Goal: Task Accomplishment & Management: Manage account settings

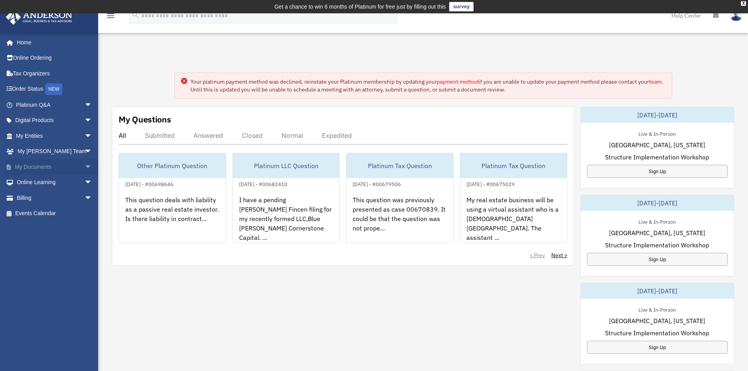
click at [39, 165] on link "My Documents arrow_drop_down" at bounding box center [55, 167] width 99 height 16
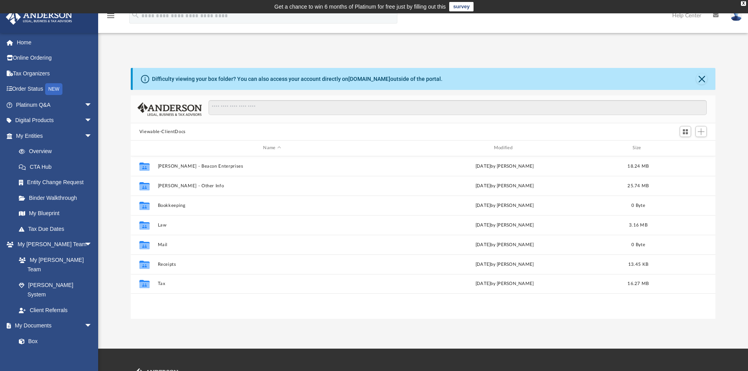
scroll to position [173, 579]
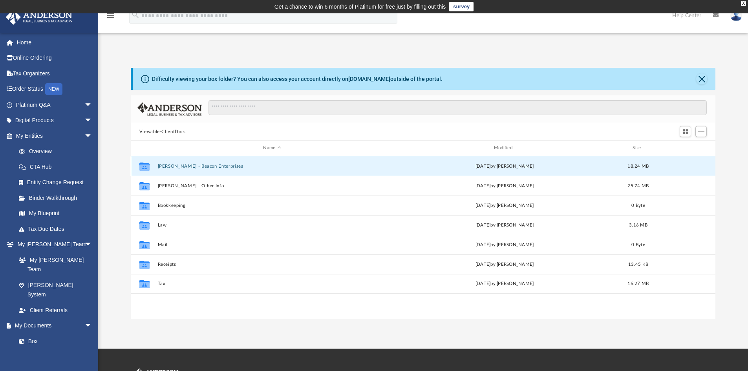
click at [211, 167] on button "[PERSON_NAME] - Beacon Enterprises" at bounding box center [272, 166] width 229 height 5
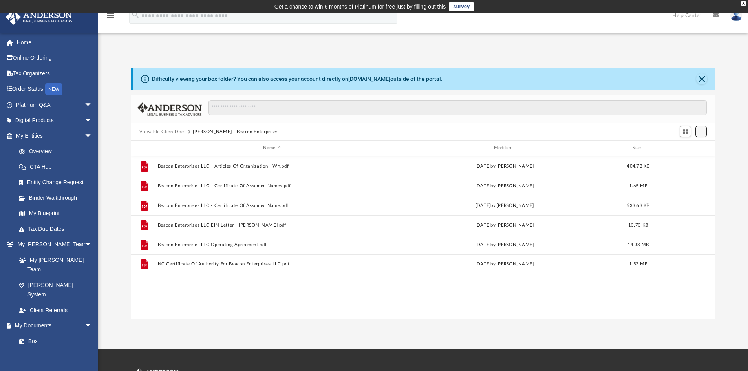
click at [699, 131] on span "Add" at bounding box center [701, 131] width 7 height 7
click at [692, 157] on li "New Folder" at bounding box center [690, 160] width 25 height 8
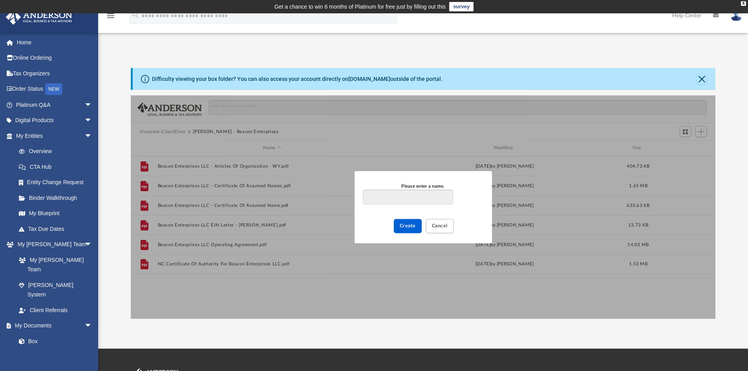
click at [377, 199] on input "Please enter a name." at bounding box center [408, 197] width 90 height 15
type input "**********"
click at [405, 227] on span "Create" at bounding box center [408, 226] width 16 height 5
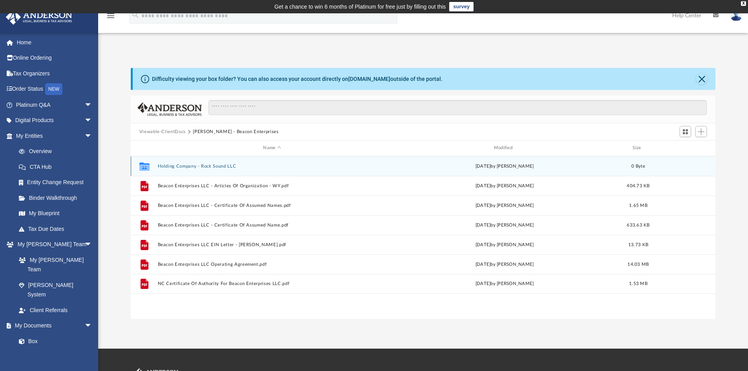
click at [174, 164] on button "Holding Company - Rock Sound LLC" at bounding box center [272, 166] width 229 height 5
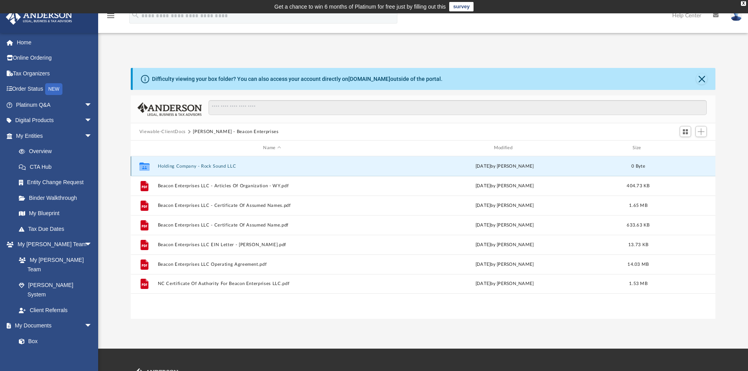
click at [174, 164] on button "Holding Company - Rock Sound LLC" at bounding box center [272, 166] width 229 height 5
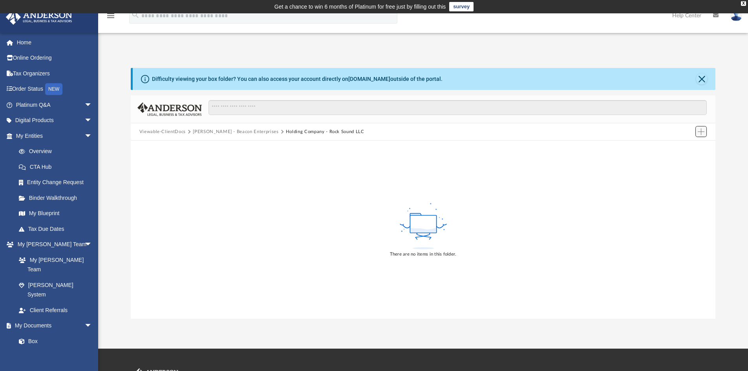
click at [702, 134] on span "Add" at bounding box center [701, 131] width 7 height 7
click at [695, 161] on li "New Folder" at bounding box center [690, 160] width 25 height 8
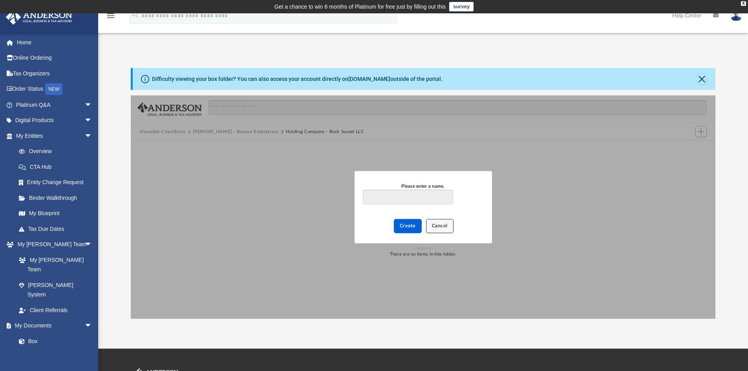
click at [439, 226] on span "Cancel" at bounding box center [440, 226] width 16 height 5
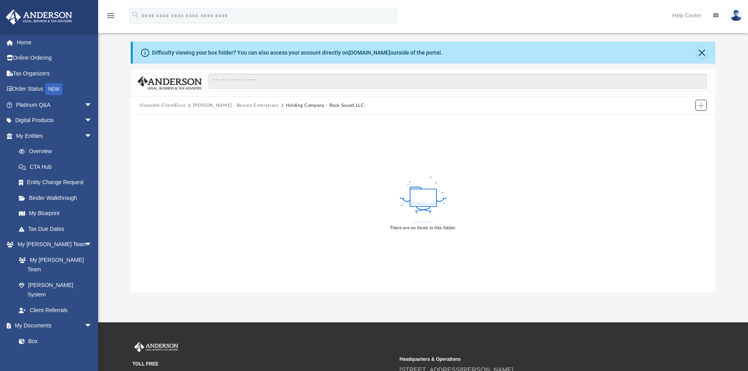
scroll to position [52, 0]
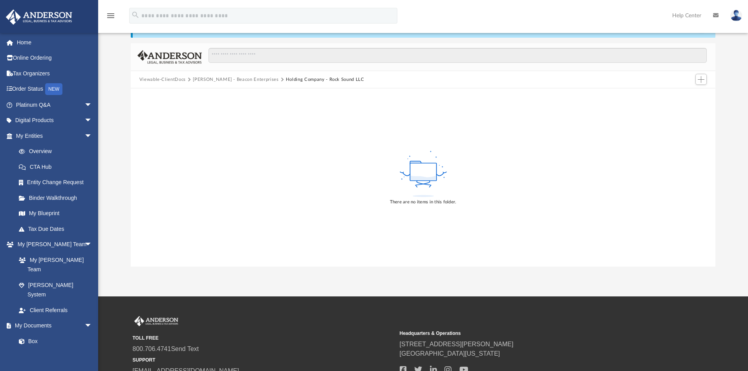
click at [355, 191] on div "There are no items in this folder." at bounding box center [423, 177] width 585 height 178
click at [414, 182] on icon at bounding box center [423, 174] width 51 height 50
click at [437, 177] on icon at bounding box center [423, 174] width 51 height 50
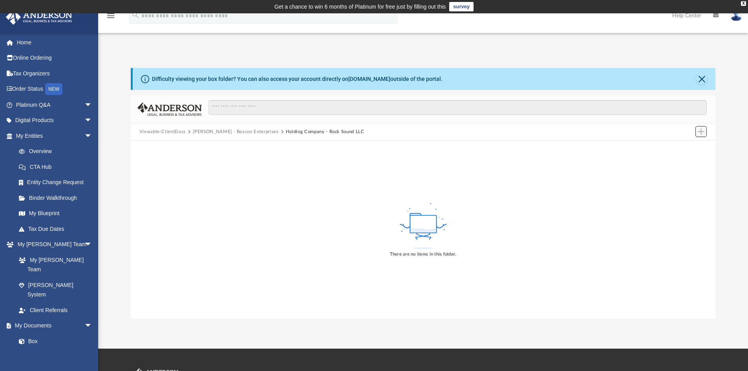
click at [698, 133] on button "Add" at bounding box center [702, 131] width 12 height 11
click at [694, 158] on li "New Folder" at bounding box center [690, 160] width 25 height 8
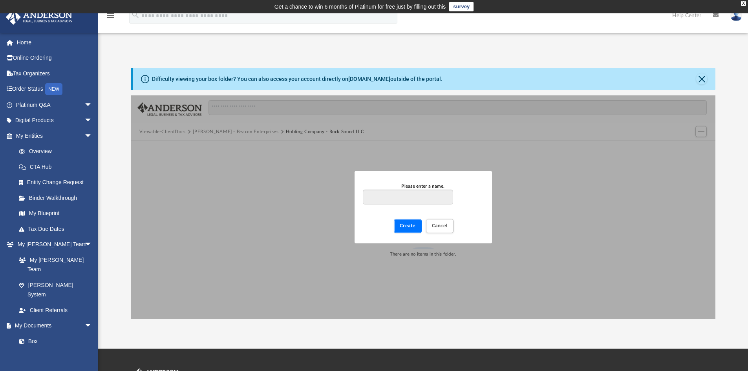
click at [409, 222] on button "Create" at bounding box center [408, 226] width 28 height 14
click at [420, 202] on input "Please enter a name." at bounding box center [408, 197] width 90 height 15
click at [701, 82] on button "Close" at bounding box center [702, 78] width 11 height 11
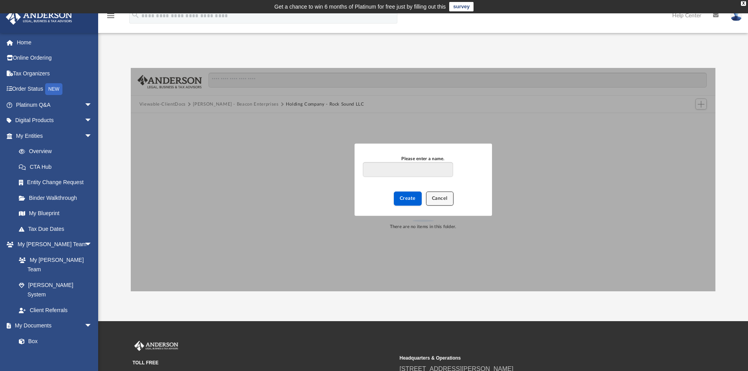
click at [442, 203] on button "Cancel" at bounding box center [440, 199] width 28 height 14
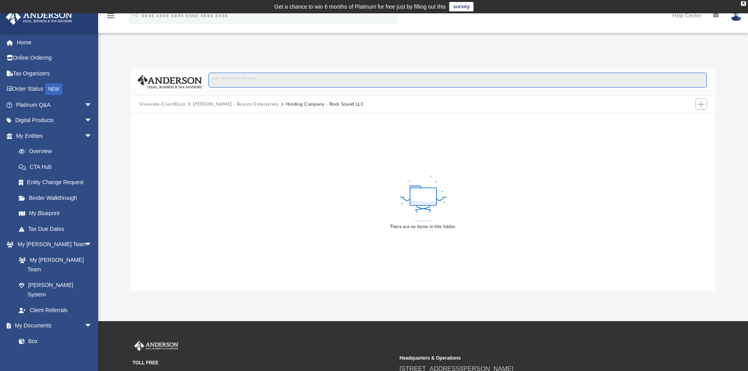
click at [249, 77] on input "Search files and folders" at bounding box center [458, 80] width 499 height 15
click at [40, 334] on link "Box" at bounding box center [57, 342] width 93 height 16
click at [30, 334] on link "Box" at bounding box center [57, 342] width 93 height 16
click at [32, 334] on link "Box" at bounding box center [57, 342] width 93 height 16
click at [84, 318] on span "arrow_drop_down" at bounding box center [92, 326] width 16 height 16
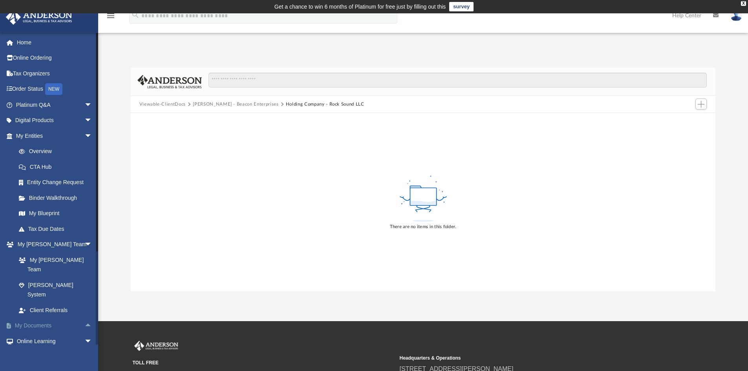
click at [41, 318] on link "My Documents arrow_drop_up" at bounding box center [55, 326] width 99 height 16
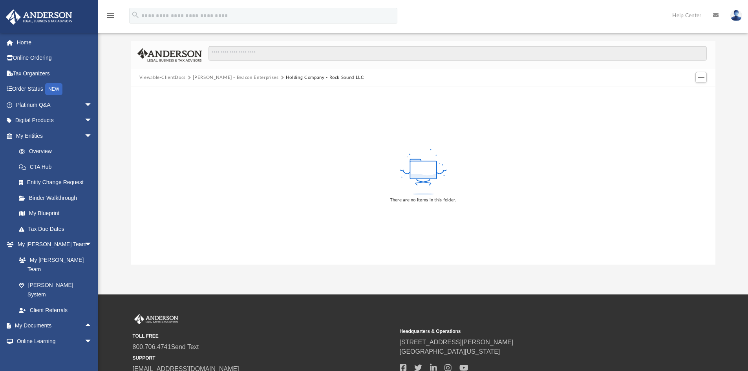
scroll to position [28, 0]
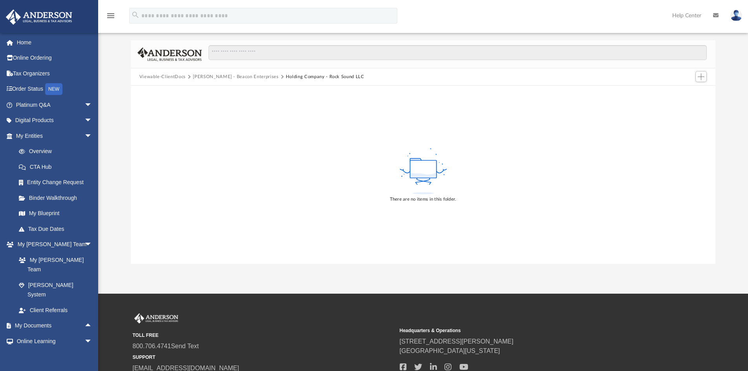
click at [736, 19] on img at bounding box center [737, 15] width 12 height 11
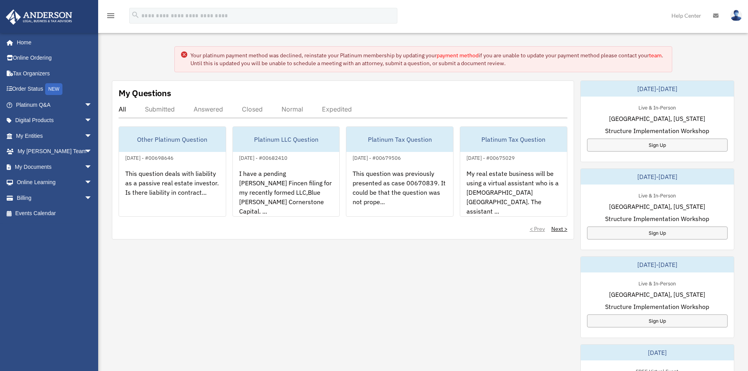
scroll to position [52, 0]
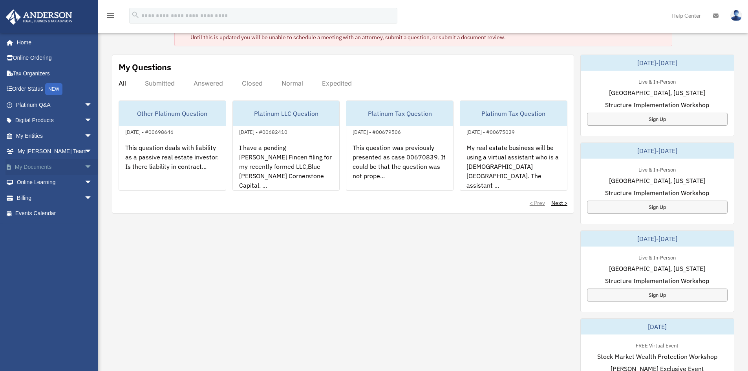
click at [73, 167] on link "My Documents arrow_drop_down" at bounding box center [55, 167] width 99 height 16
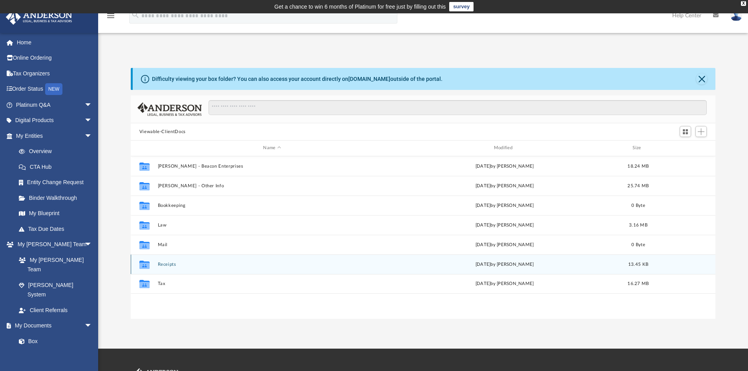
scroll to position [26, 0]
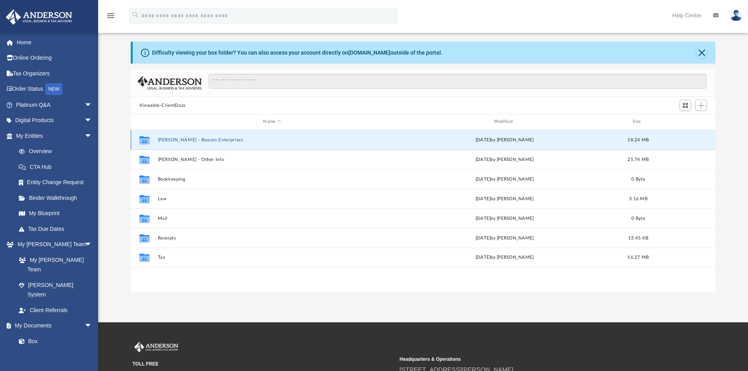
click at [200, 140] on button "[PERSON_NAME] - Beacon Enterprises" at bounding box center [272, 140] width 229 height 5
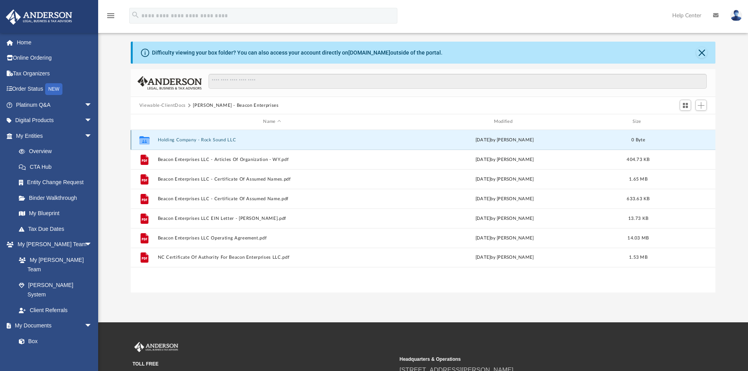
click at [201, 140] on button "Holding Company - Rock Sound LLC" at bounding box center [272, 140] width 229 height 5
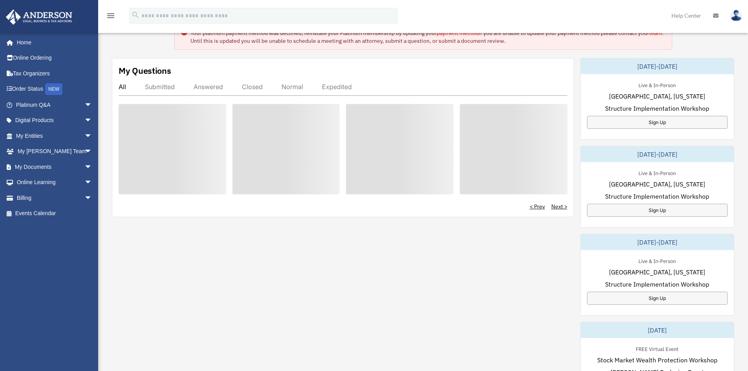
scroll to position [52, 0]
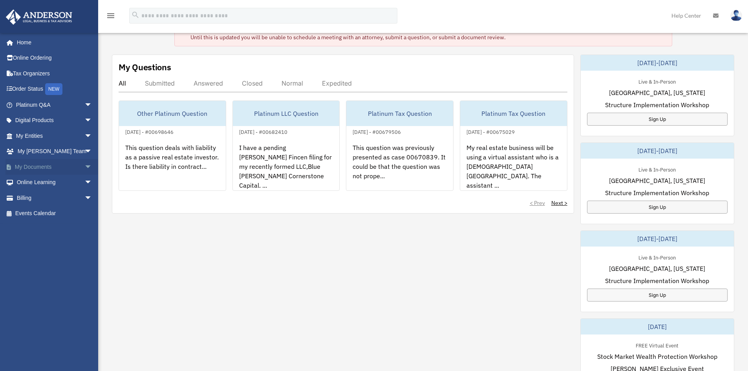
click at [48, 167] on link "My Documents arrow_drop_down" at bounding box center [55, 167] width 99 height 16
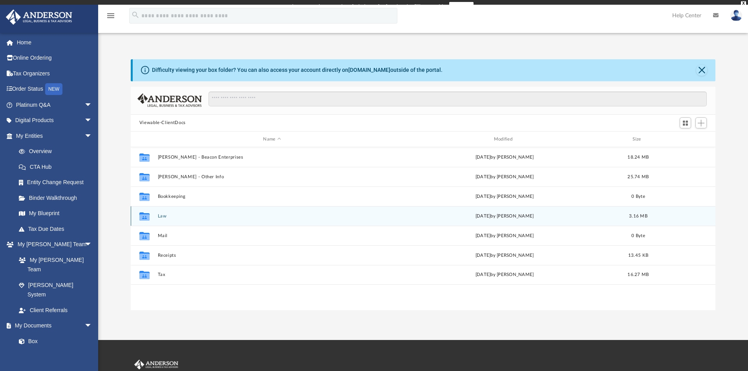
scroll to position [173, 579]
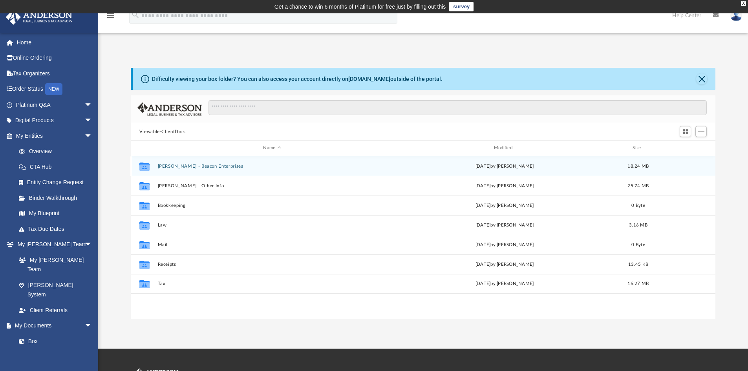
click at [201, 167] on button "[PERSON_NAME] - Beacon Enterprises" at bounding box center [272, 166] width 229 height 5
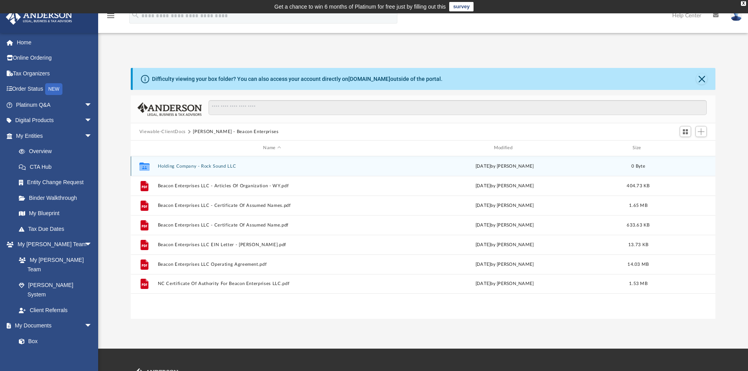
click at [700, 167] on div "Collaborated Folder Holding Company - Rock Sound LLC [DATE] by [PERSON_NAME] 0 …" at bounding box center [423, 166] width 585 height 20
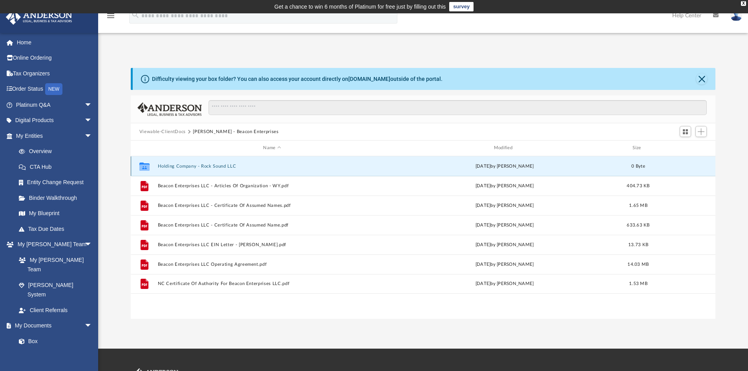
click at [697, 167] on div "Collaborated Folder Holding Company - Rock Sound LLC today by Rudolph Francis 0…" at bounding box center [423, 166] width 585 height 20
drag, startPoint x: 692, startPoint y: 167, endPoint x: 696, endPoint y: 166, distance: 4.4
click at [696, 166] on div "Collaborated Folder Holding Company - Rock Sound LLC today by Rudolph Francis 0…" at bounding box center [423, 166] width 585 height 20
click at [182, 169] on button "Holding Company - Rock Sound LLC" at bounding box center [272, 166] width 229 height 5
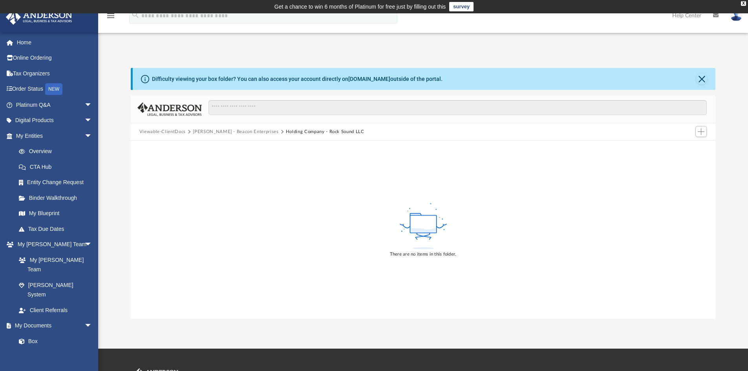
click at [146, 79] on icon at bounding box center [145, 79] width 8 height 8
click at [701, 79] on button "Close" at bounding box center [702, 78] width 11 height 11
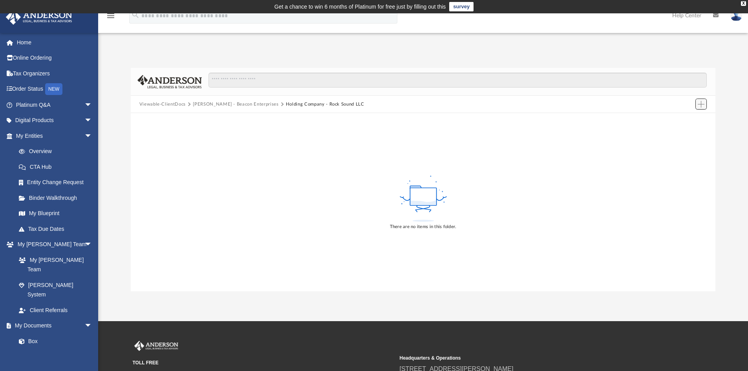
click at [697, 104] on button "Add" at bounding box center [702, 104] width 12 height 11
click at [689, 133] on li "New Folder" at bounding box center [690, 132] width 25 height 8
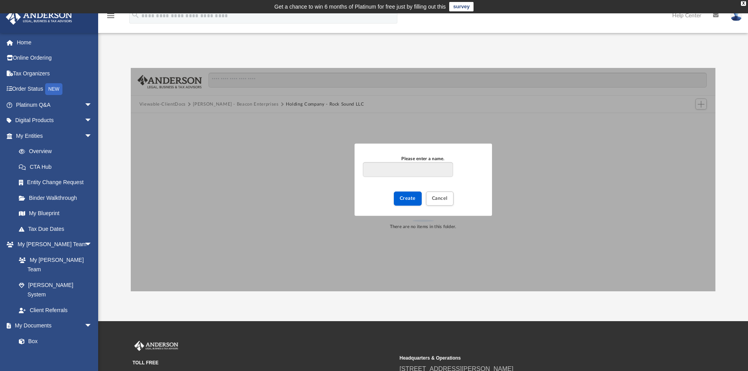
click at [150, 125] on div "Please enter a name. Create Cancel" at bounding box center [423, 180] width 585 height 224
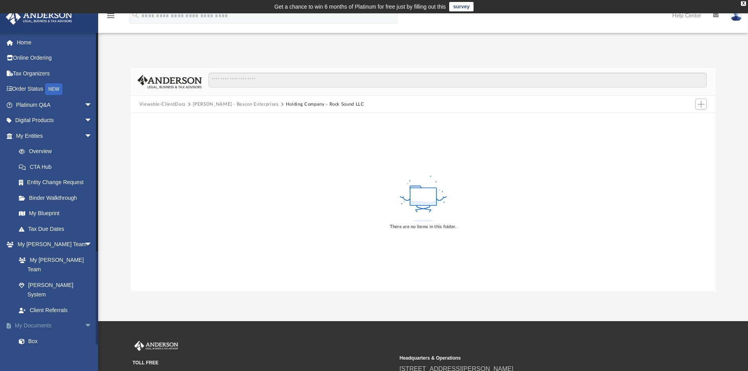
click at [37, 318] on link "My Documents arrow_drop_down" at bounding box center [55, 326] width 99 height 16
click at [45, 318] on link "My Documents arrow_drop_down" at bounding box center [55, 326] width 99 height 16
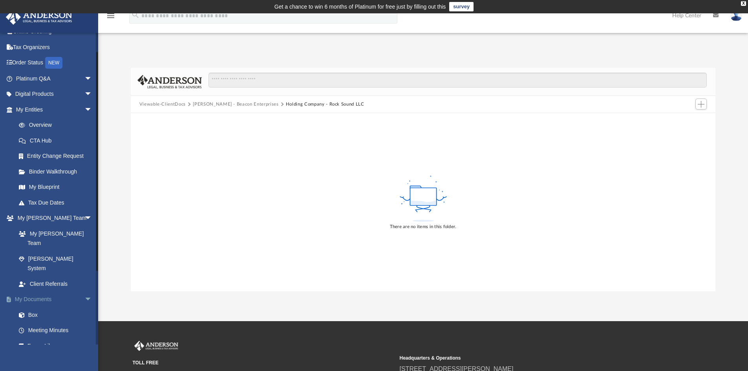
click at [84, 292] on span "arrow_drop_down" at bounding box center [92, 300] width 16 height 16
click at [41, 292] on link "My Documents arrow_drop_up" at bounding box center [55, 300] width 99 height 16
click at [23, 292] on link "My Documents arrow_drop_up" at bounding box center [55, 300] width 99 height 16
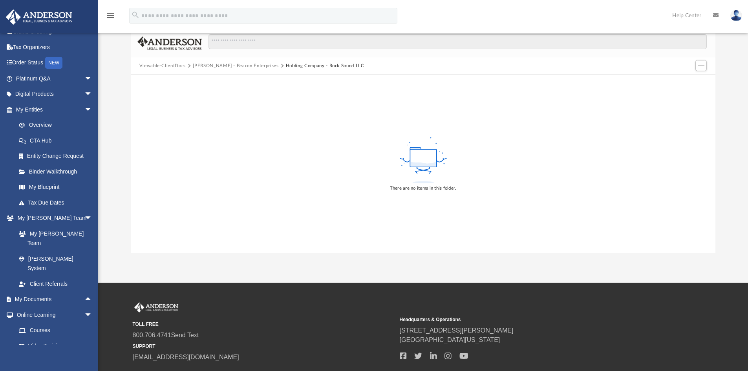
scroll to position [0, 0]
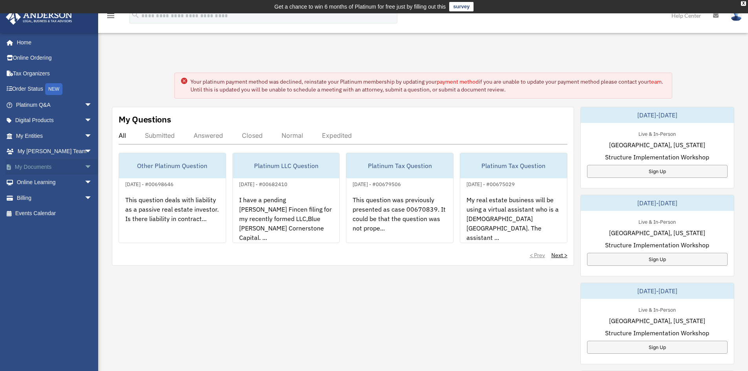
click at [43, 167] on link "My Documents arrow_drop_down" at bounding box center [55, 167] width 99 height 16
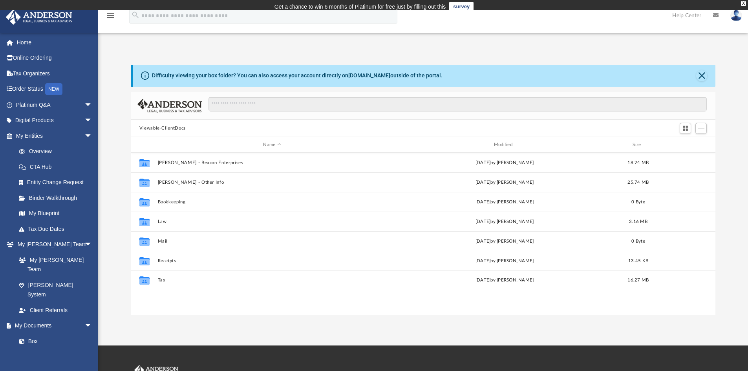
scroll to position [173, 579]
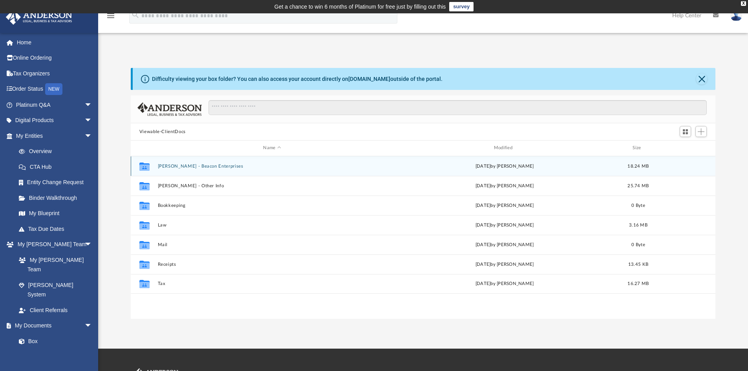
click at [686, 166] on div "Collaborated Folder Anderson - Beacon Enterprises today by Rudolph Francis 18.2…" at bounding box center [423, 166] width 585 height 20
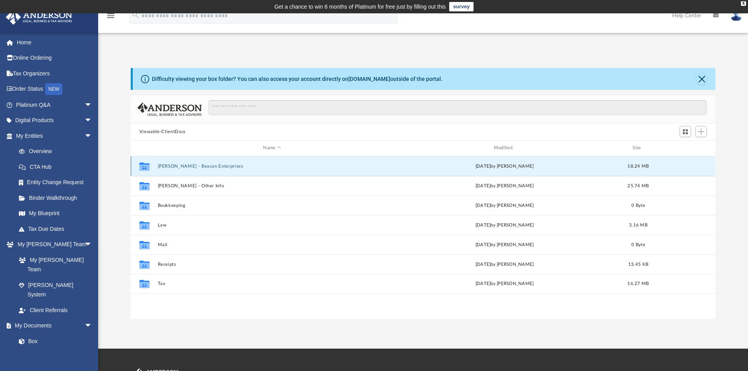
click at [180, 166] on button "Anderson - Beacon Enterprises" at bounding box center [272, 166] width 229 height 5
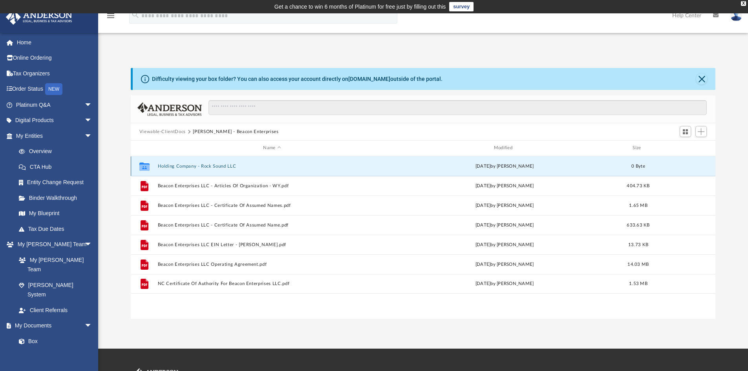
drag, startPoint x: 162, startPoint y: 166, endPoint x: 158, endPoint y: 167, distance: 4.0
click at [158, 167] on button "Holding Company - Rock Sound LLC" at bounding box center [272, 166] width 229 height 5
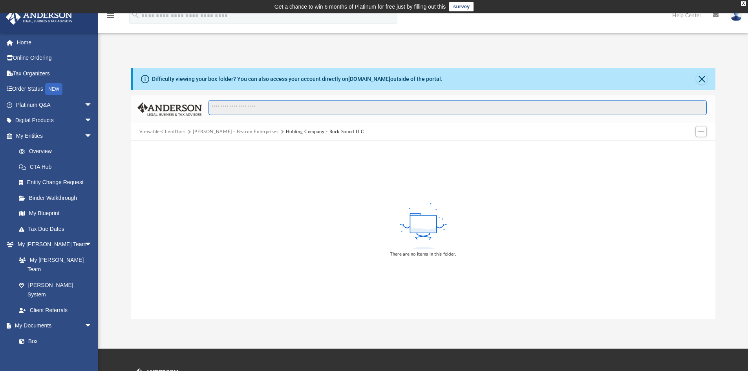
click at [248, 107] on input "Search files and folders" at bounding box center [458, 107] width 499 height 15
click at [699, 133] on span "Add" at bounding box center [701, 131] width 7 height 7
click at [690, 147] on li "Upload" at bounding box center [690, 147] width 25 height 8
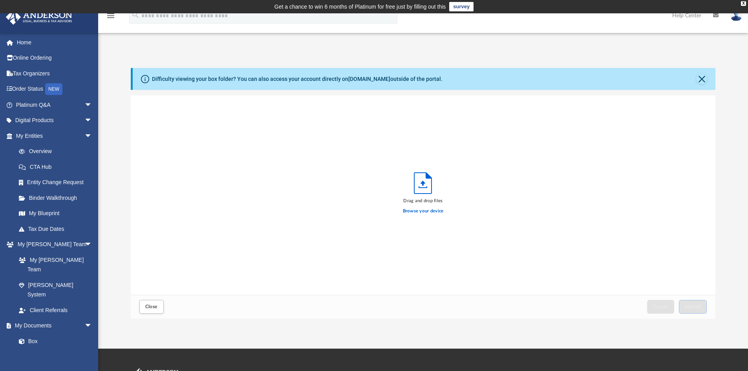
scroll to position [193, 579]
click at [415, 211] on label "Browse your device" at bounding box center [423, 211] width 41 height 7
click at [0, 0] on input "Browse your device" at bounding box center [0, 0] width 0 height 0
click at [426, 212] on label "Browse your device" at bounding box center [423, 211] width 41 height 7
click at [0, 0] on input "Browse your device" at bounding box center [0, 0] width 0 height 0
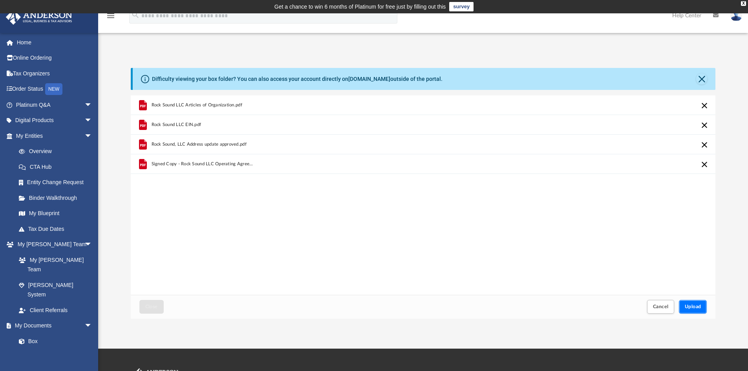
click at [690, 309] on span "Upload" at bounding box center [693, 306] width 17 height 5
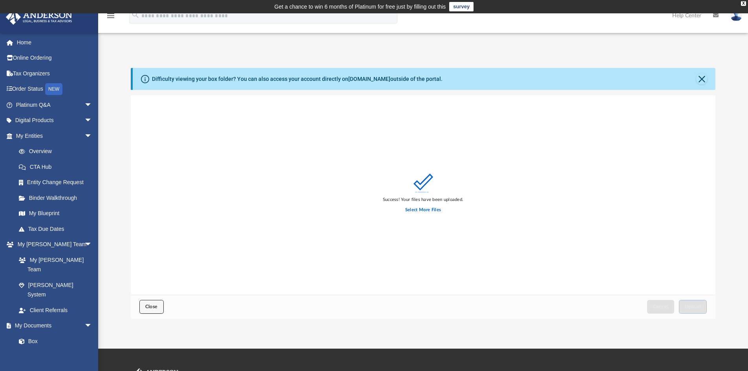
click at [152, 305] on span "Close" at bounding box center [151, 306] width 13 height 5
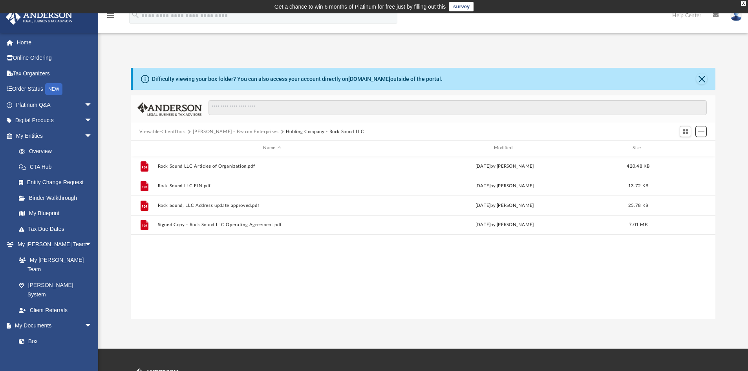
scroll to position [173, 579]
click at [46, 318] on link "My Documents arrow_drop_down" at bounding box center [55, 326] width 99 height 16
click at [45, 318] on link "My Documents arrow_drop_down" at bounding box center [55, 326] width 99 height 16
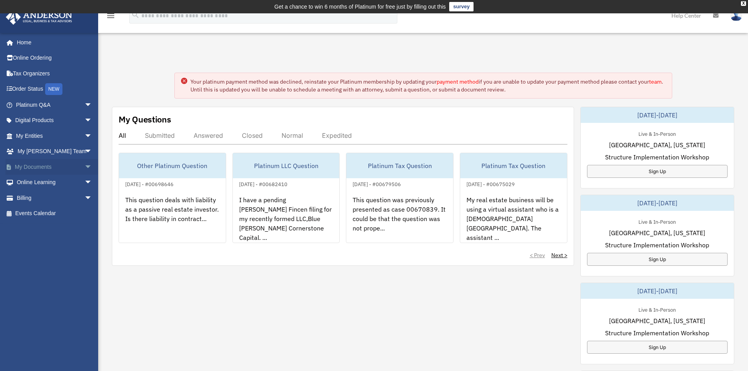
click at [32, 166] on link "My Documents arrow_drop_down" at bounding box center [55, 167] width 99 height 16
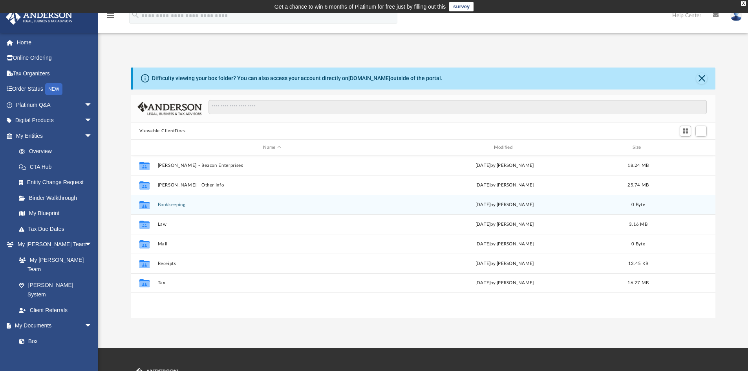
scroll to position [173, 579]
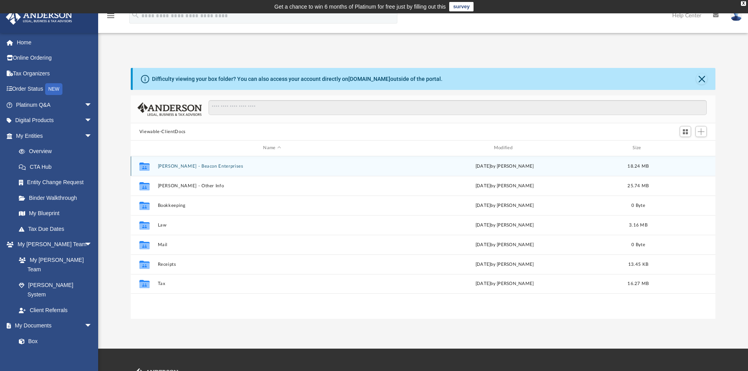
click at [200, 167] on button "[PERSON_NAME] - Beacon Enterprises" at bounding box center [272, 166] width 229 height 5
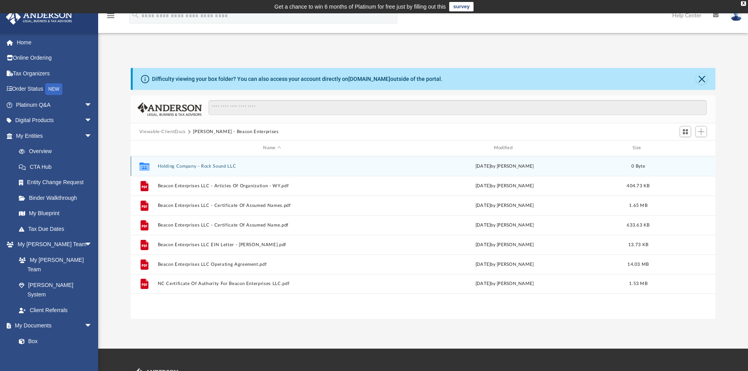
click at [192, 167] on button "Holding Company - Rock Sound LLC" at bounding box center [272, 166] width 229 height 5
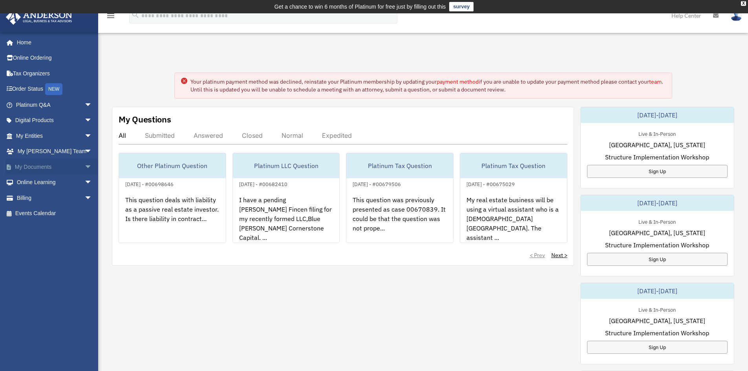
click at [37, 168] on link "My Documents arrow_drop_down" at bounding box center [55, 167] width 99 height 16
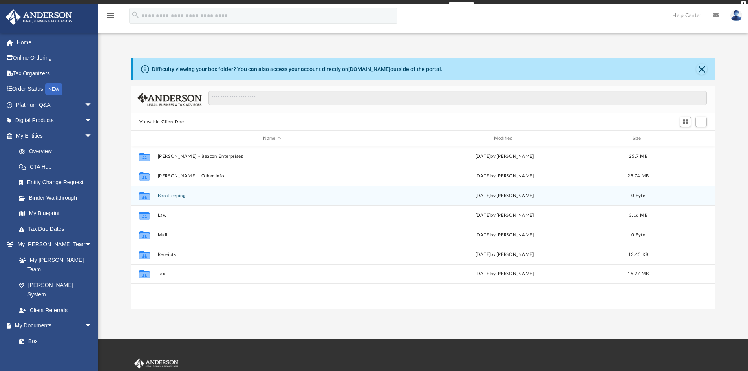
scroll to position [173, 579]
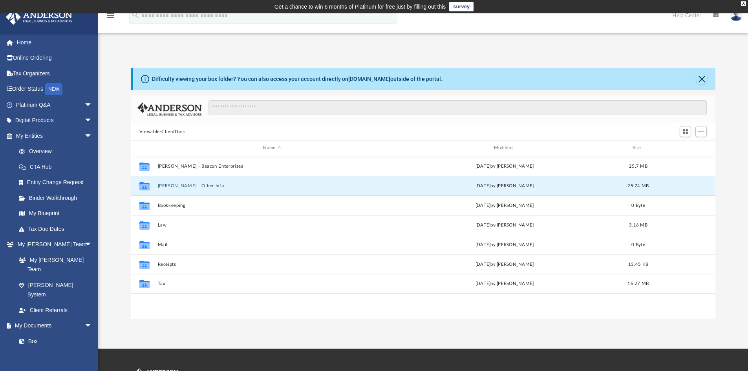
click at [193, 186] on button "Anderson - Other Info" at bounding box center [272, 185] width 229 height 5
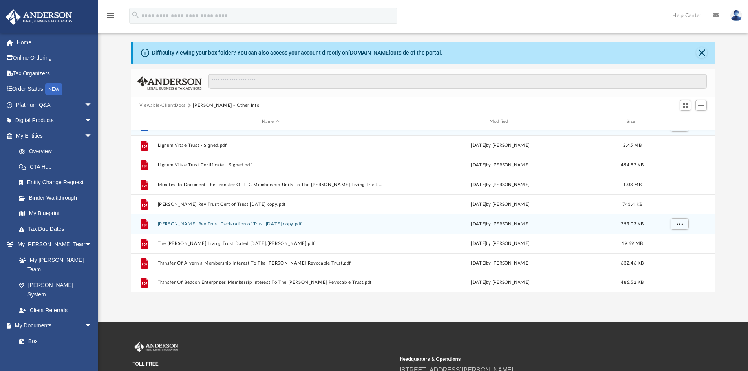
scroll to position [0, 0]
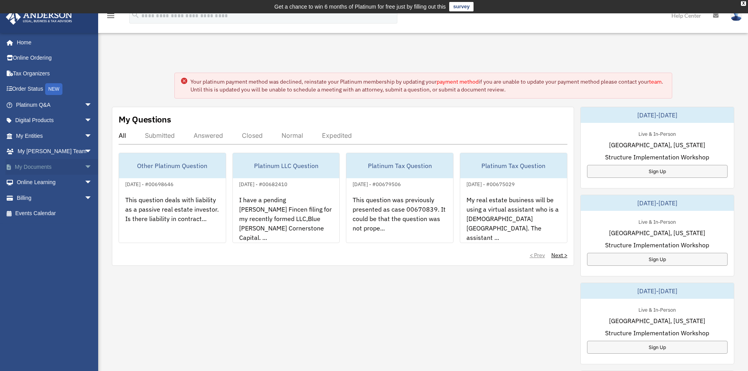
click at [50, 167] on link "My Documents arrow_drop_down" at bounding box center [55, 167] width 99 height 16
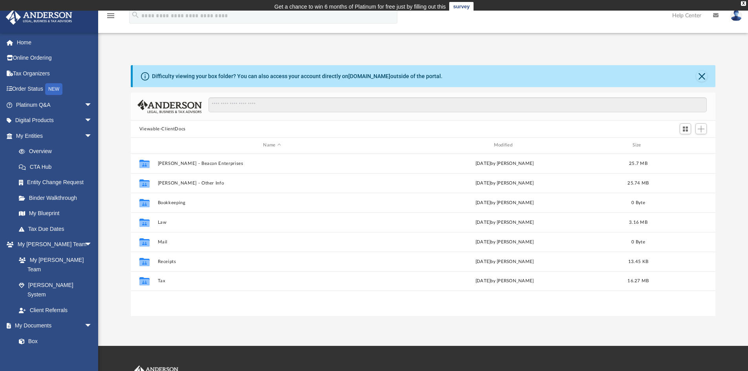
scroll to position [173, 579]
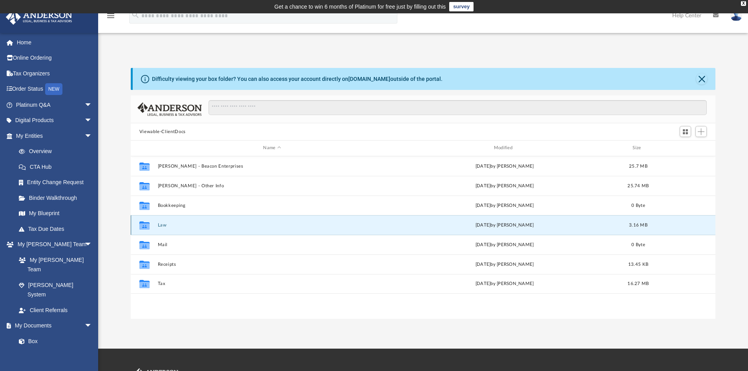
click at [163, 224] on button "Law" at bounding box center [272, 225] width 229 height 5
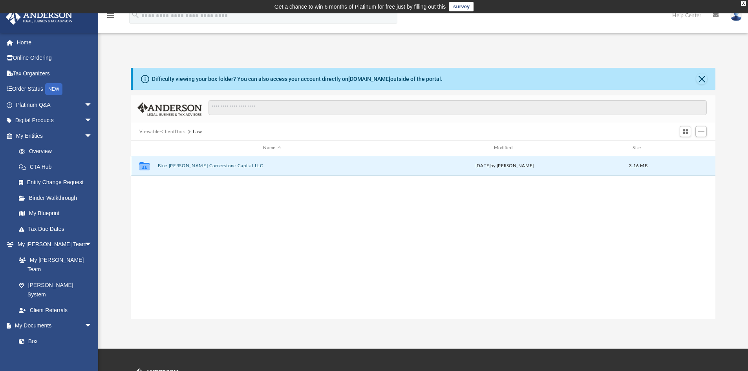
click at [178, 167] on button "Blue Marlin Cornerstone Capital LLC" at bounding box center [272, 165] width 229 height 5
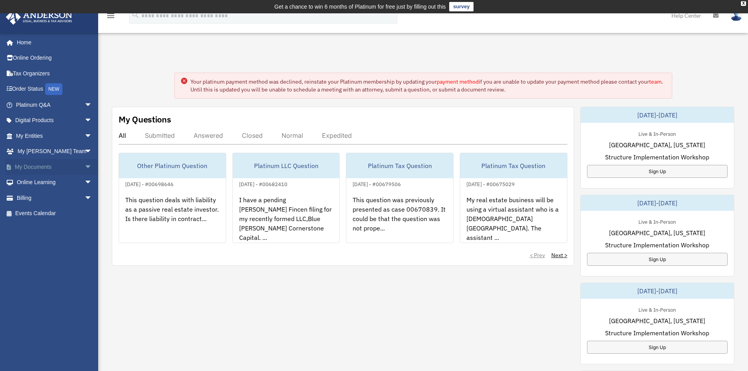
click at [84, 167] on span "arrow_drop_down" at bounding box center [92, 167] width 16 height 16
click at [23, 40] on link "Home" at bounding box center [55, 43] width 99 height 16
